Goal: Complete application form

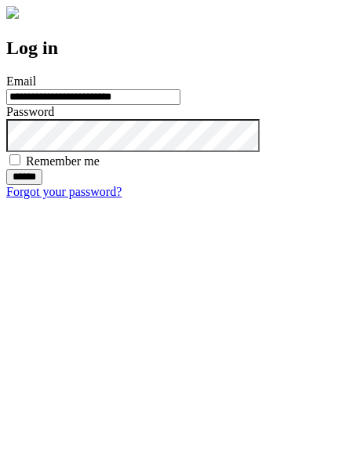
type input "**********"
click at [42, 185] on input "******" at bounding box center [24, 177] width 36 height 16
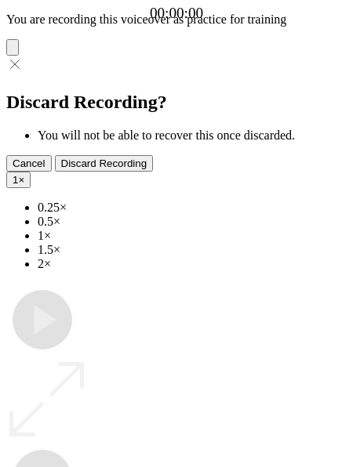
type input "**********"
